Goal: Check status: Check status

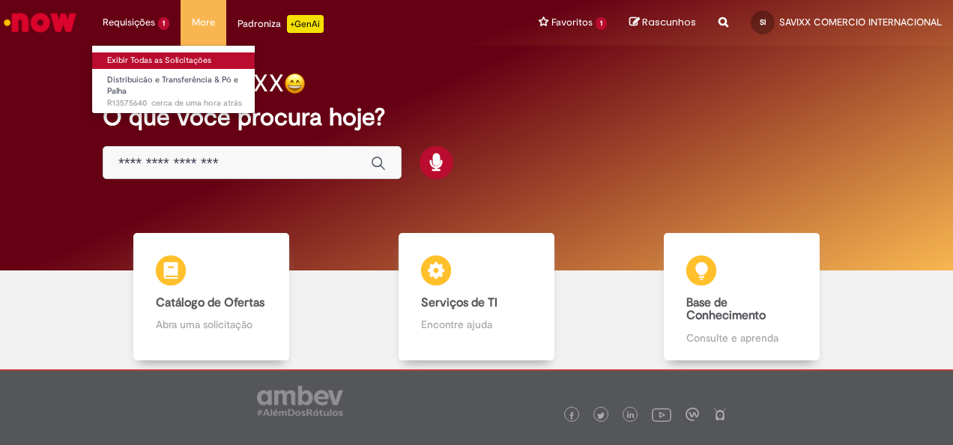
click at [135, 54] on link "Exibir Todas as Solicitações" at bounding box center [174, 60] width 165 height 16
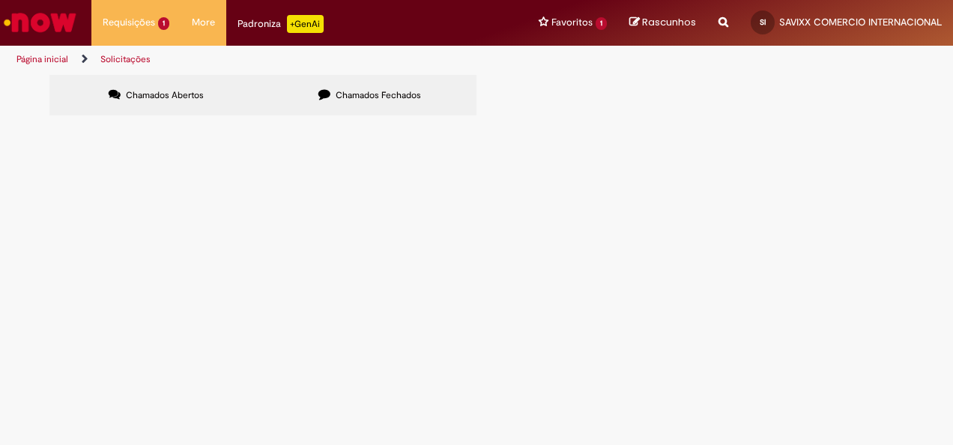
click at [0, 0] on span "R13575640" at bounding box center [0, 0] width 0 height 0
click at [86, 208] on main "Solicitações Chamados Abertos Chamados Fechados Itens solicitados Exportar como…" at bounding box center [476, 259] width 953 height 371
